Goal: Contribute content: Contribute content

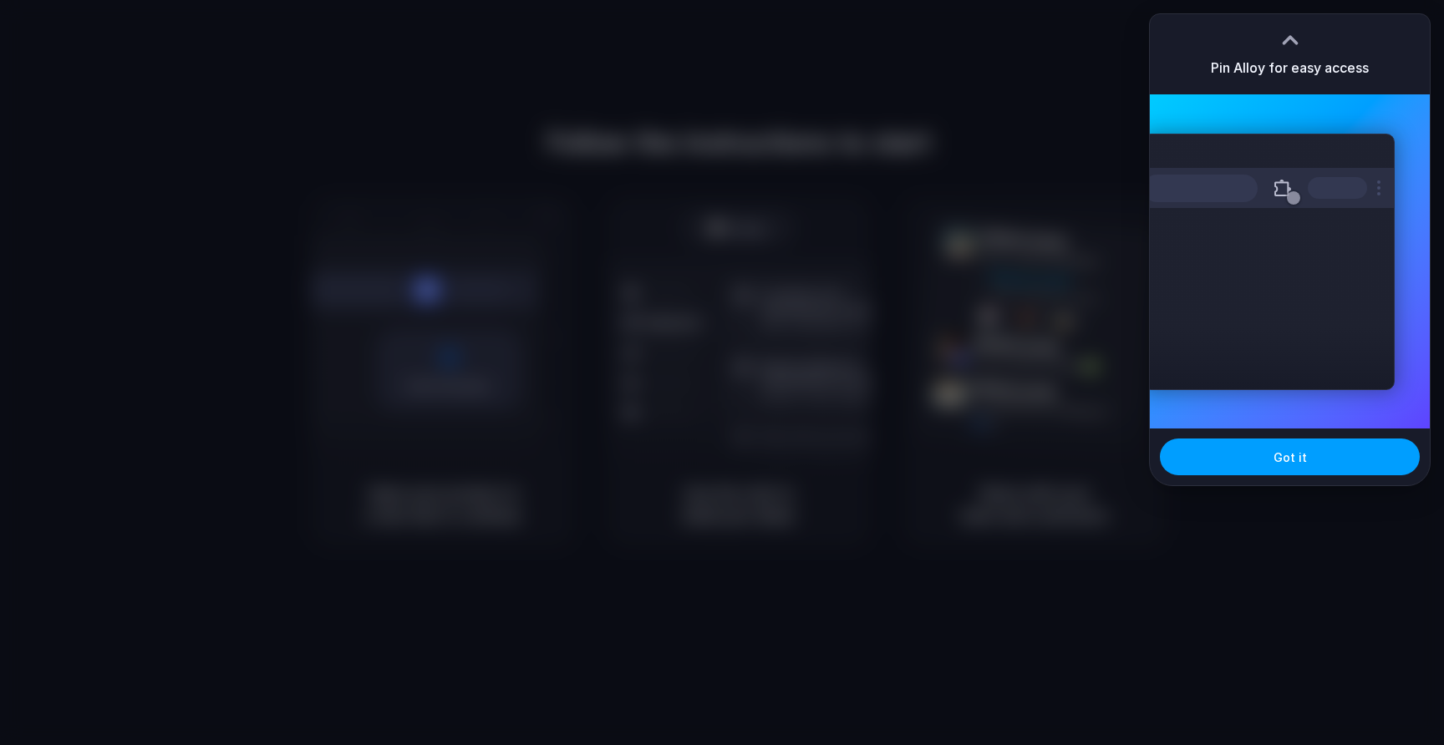
click at [1313, 464] on button "Got it" at bounding box center [1290, 457] width 260 height 37
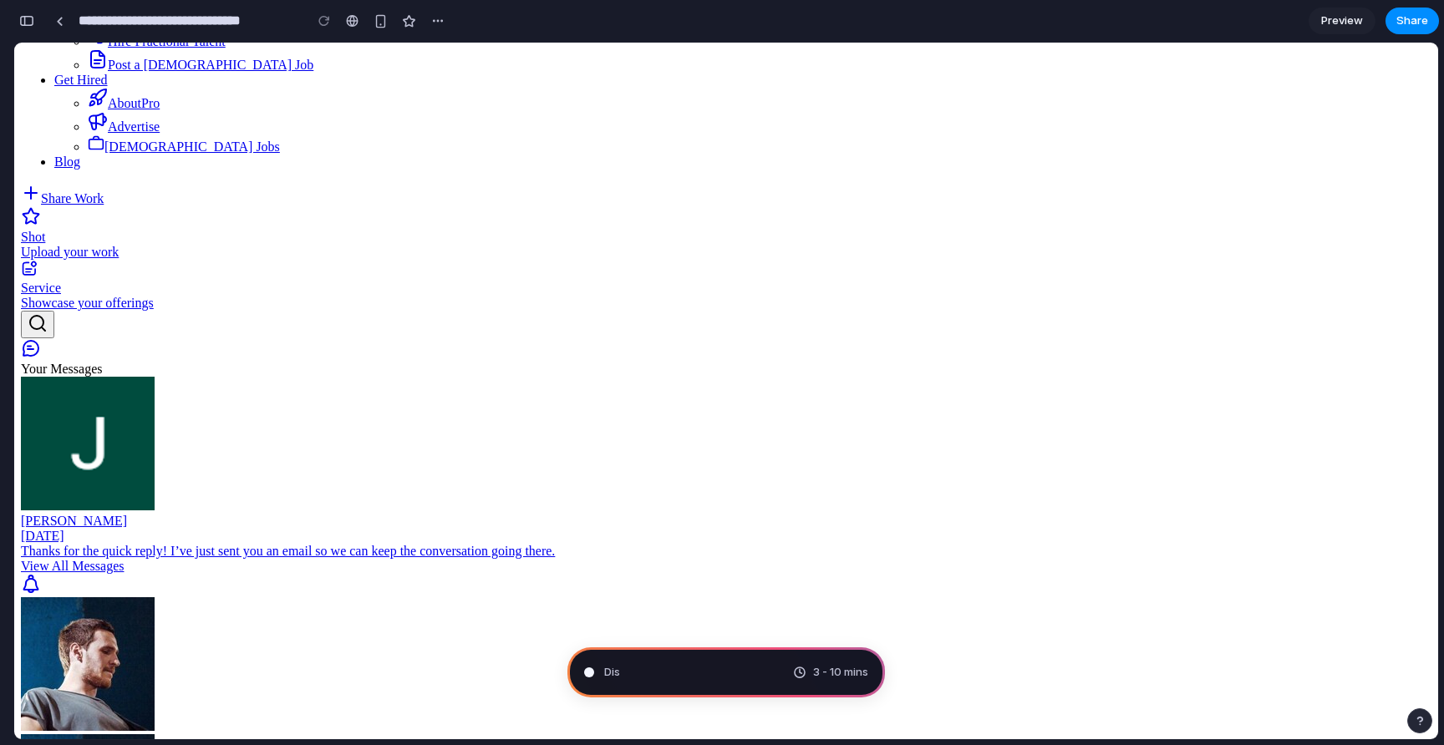
scroll to position [493, 0]
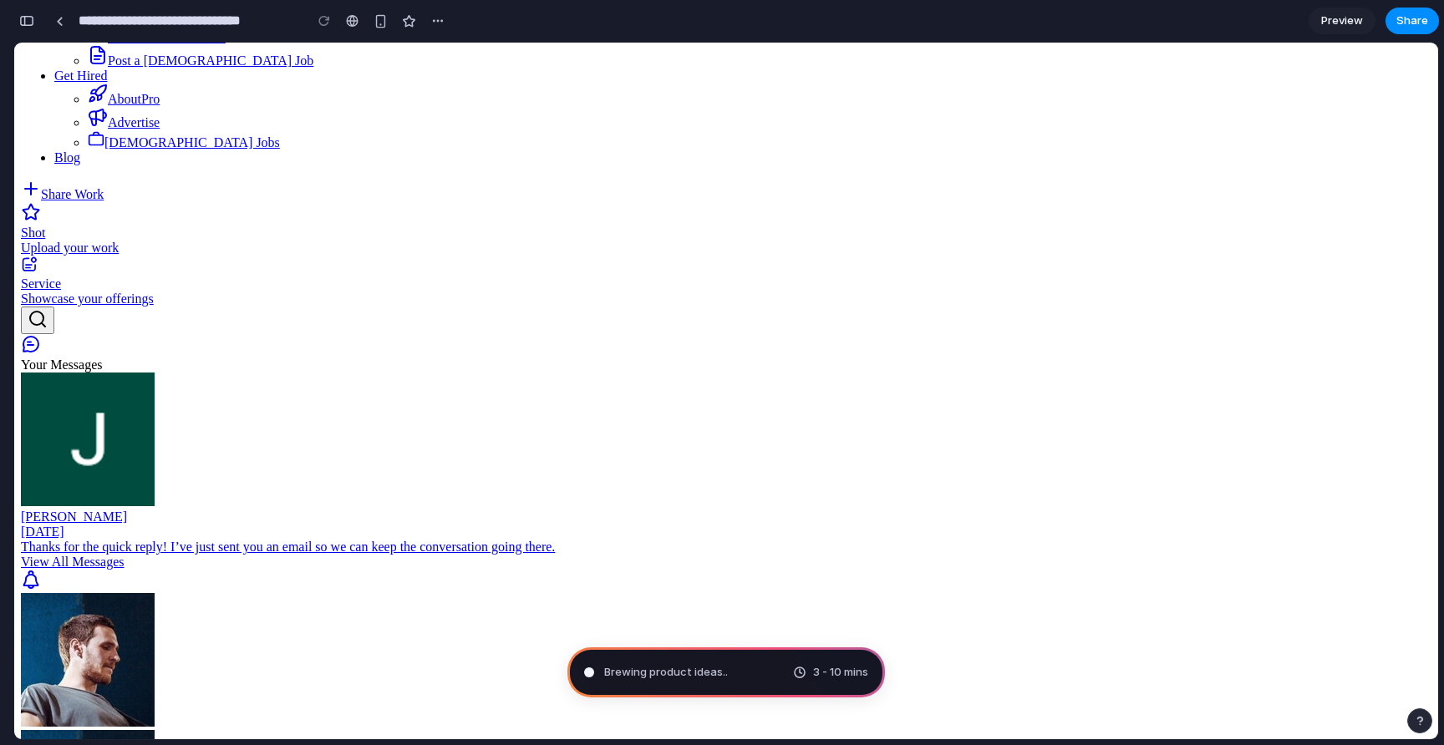
drag, startPoint x: 698, startPoint y: 670, endPoint x: 730, endPoint y: 669, distance: 31.8
click at [730, 669] on div "Evaluating the request 3 - 10 mins" at bounding box center [725, 673] width 317 height 50
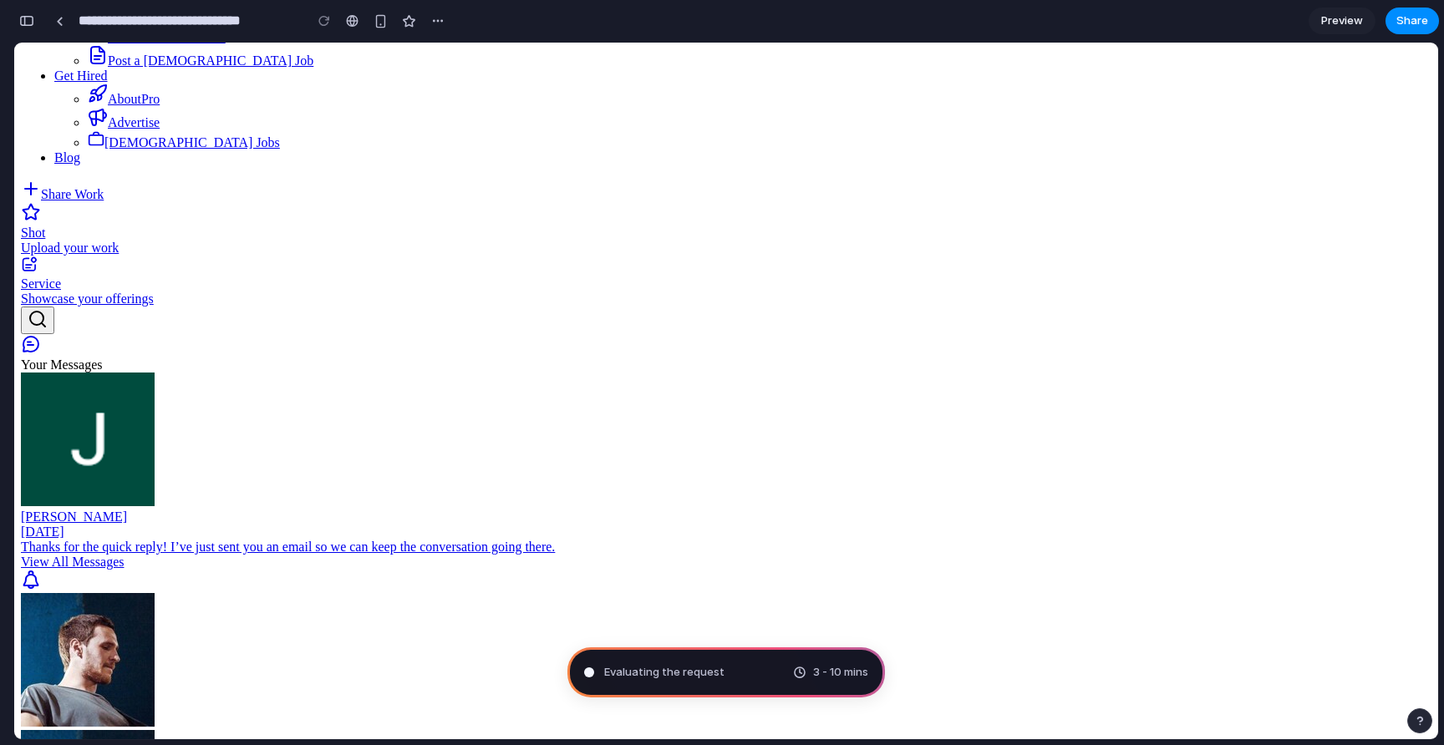
drag, startPoint x: 726, startPoint y: 674, endPoint x: 683, endPoint y: 675, distance: 42.6
click at [683, 676] on div "Evaluating the request 3 - 10 mins" at bounding box center [725, 673] width 317 height 50
drag, startPoint x: 672, startPoint y: 678, endPoint x: 757, endPoint y: 673, distance: 85.4
click at [757, 673] on div "Assem 3 - 10 mins" at bounding box center [725, 673] width 317 height 50
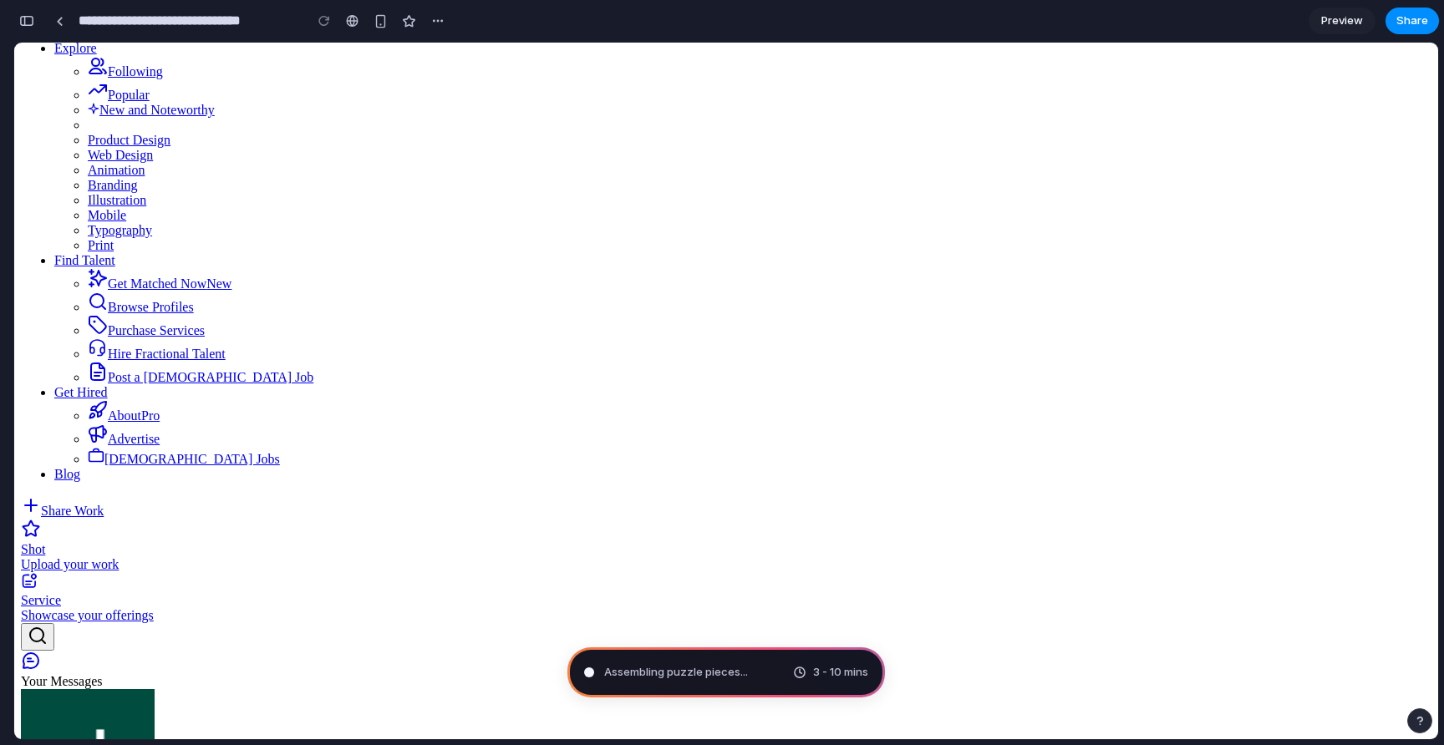
scroll to position [0, 0]
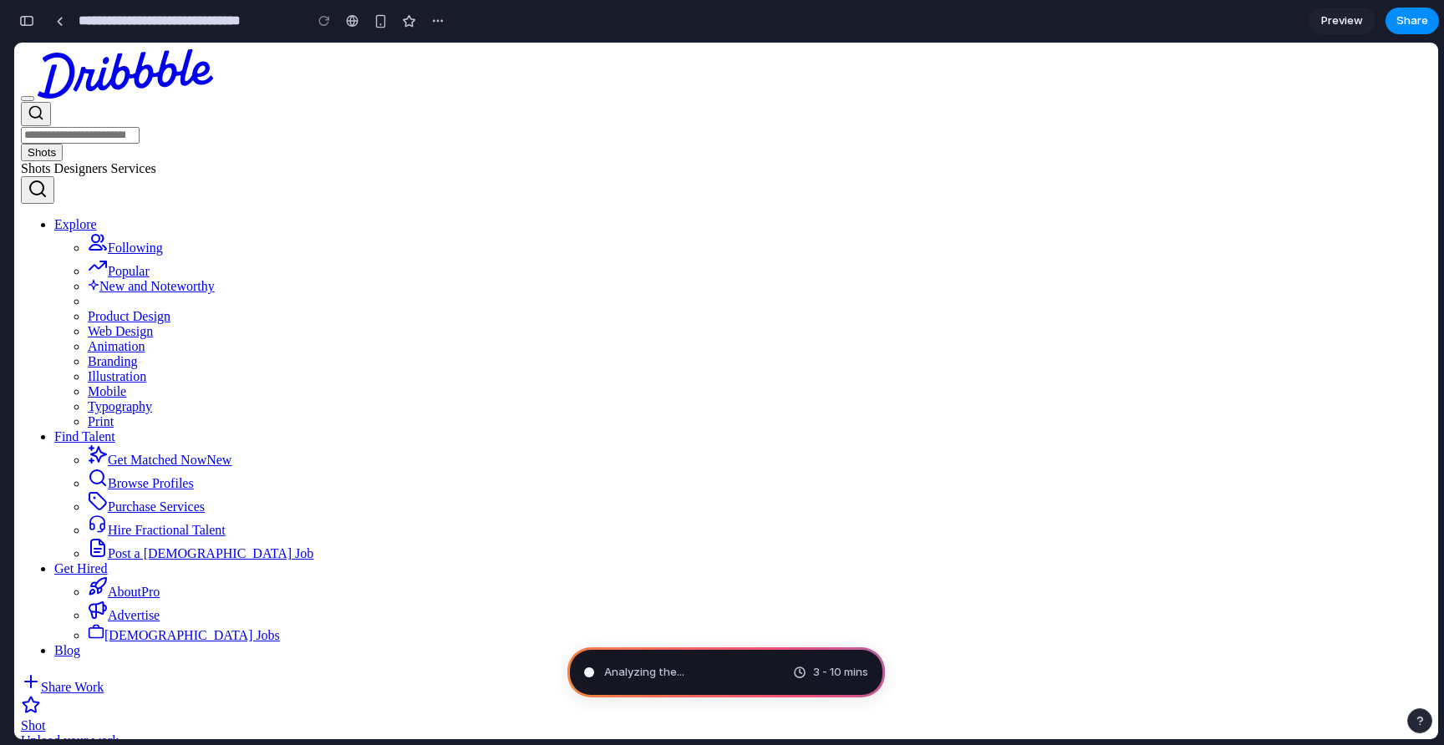
type input "**********"
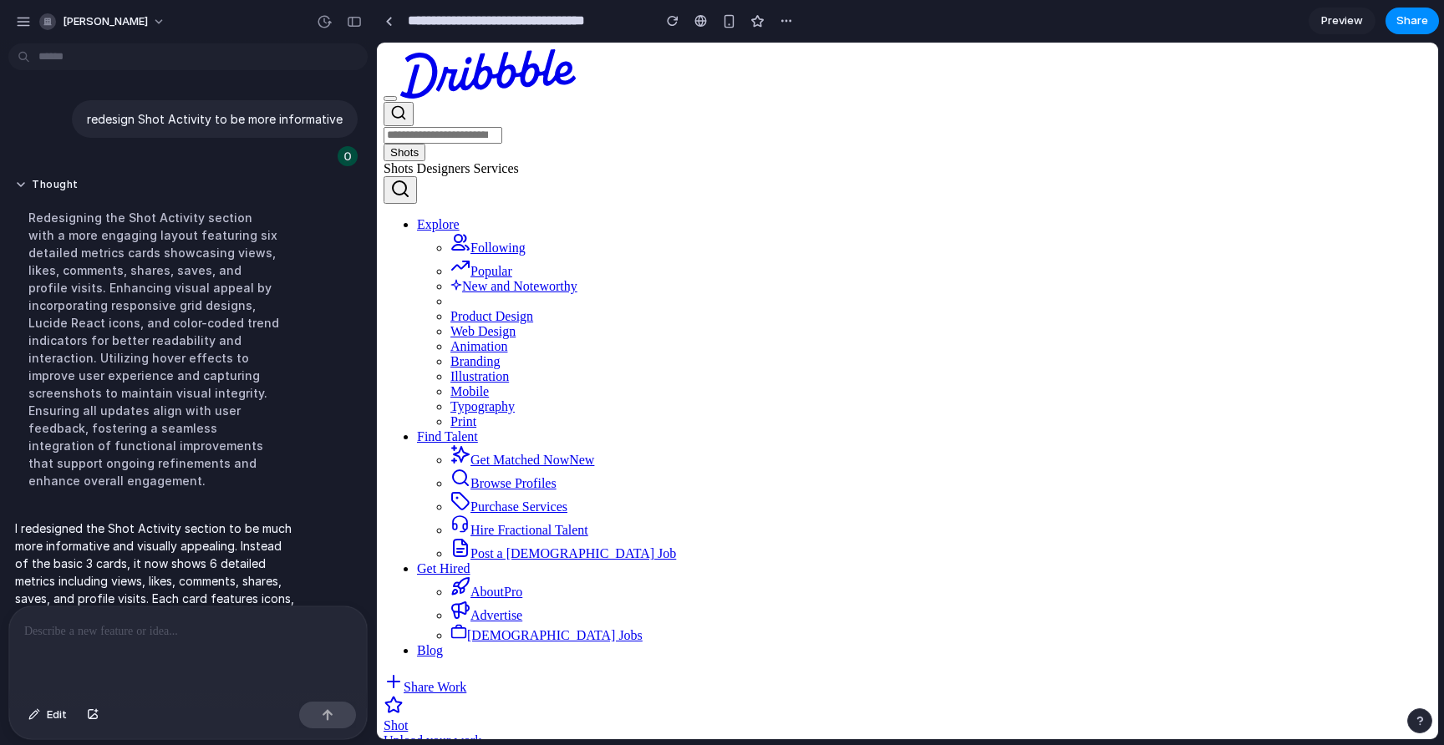
scroll to position [89, 0]
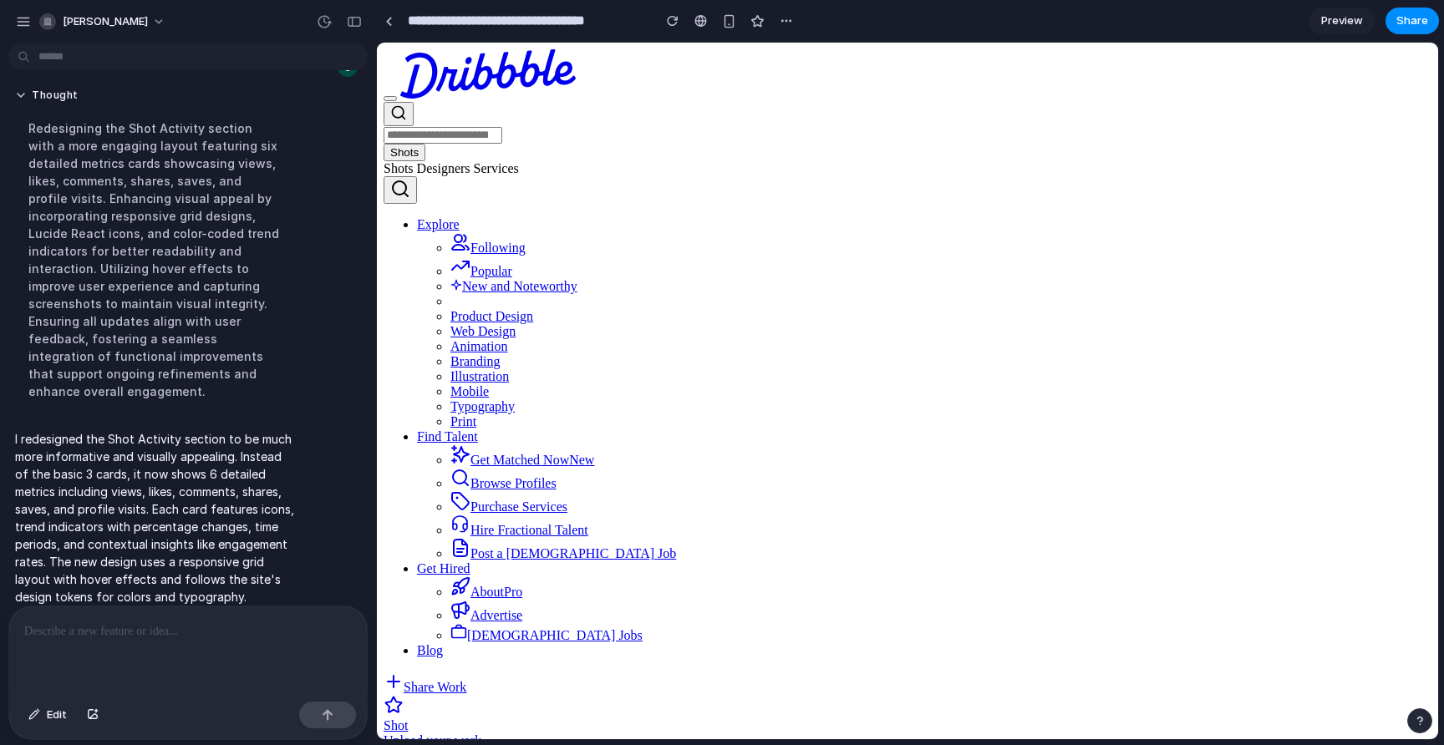
click at [118, 629] on p at bounding box center [188, 632] width 328 height 20
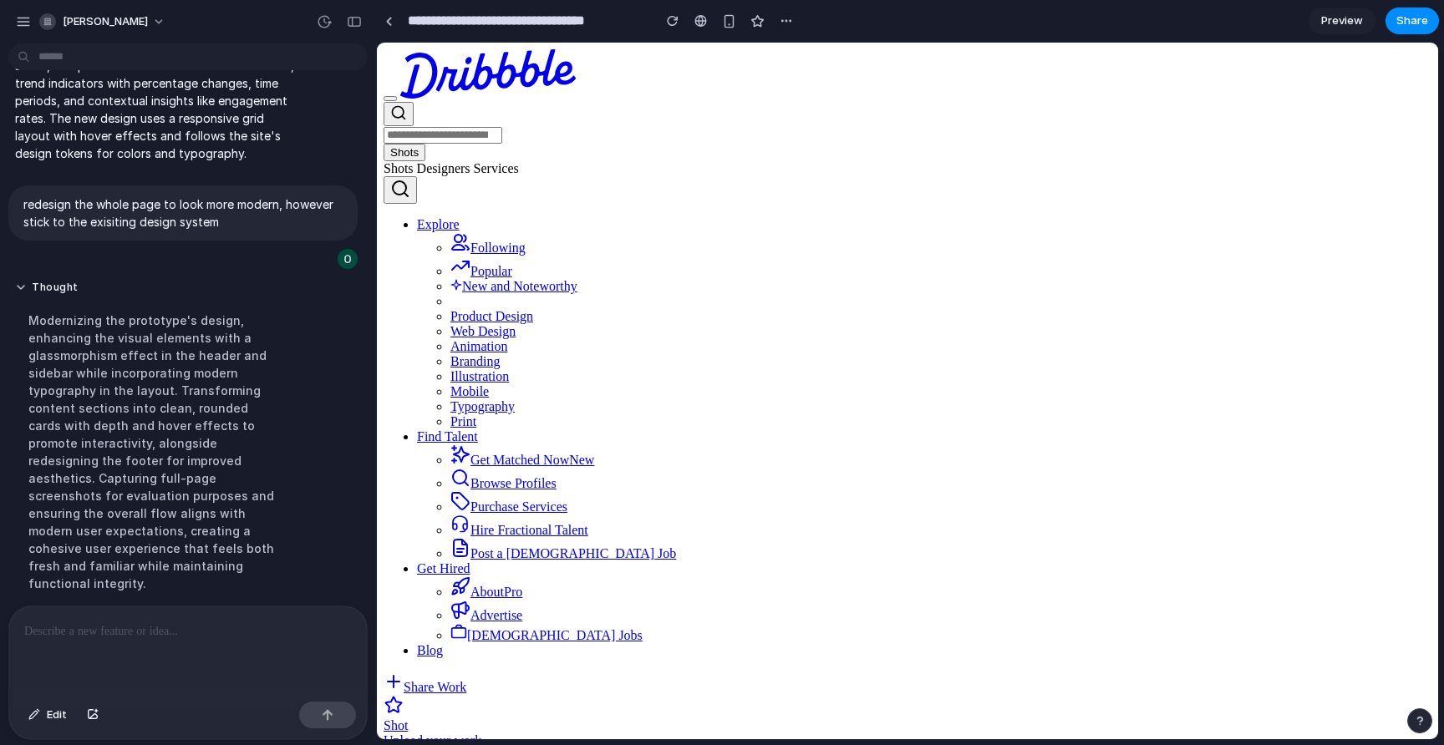
scroll to position [834, 0]
